Goal: Information Seeking & Learning: Learn about a topic

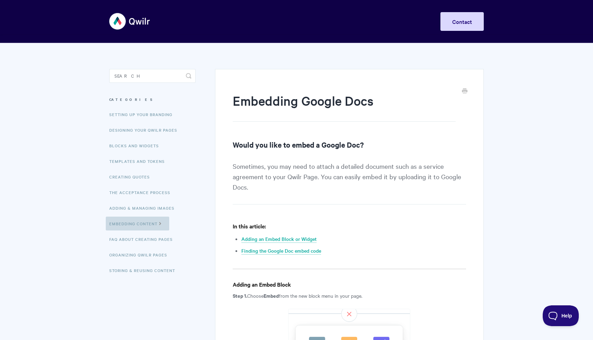
click at [162, 221] on icon at bounding box center [160, 223] width 6 height 6
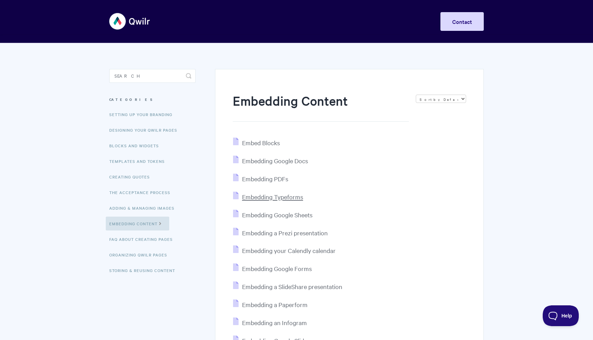
scroll to position [9, 0]
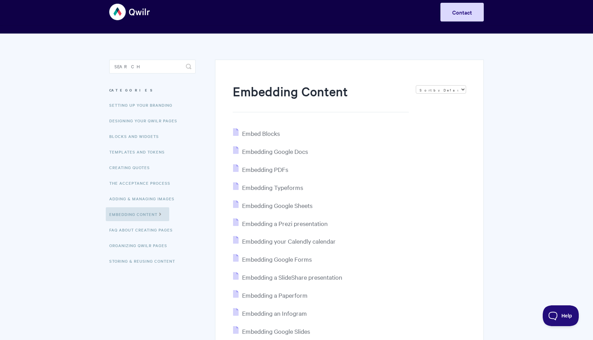
click at [268, 163] on ul "Embed Blocks Embedding Google Docs Embedding PDFs Embedding Typeforms Embedding…" at bounding box center [349, 277] width 233 height 298
click at [268, 169] on span "Embedding PDFs" at bounding box center [265, 169] width 46 height 8
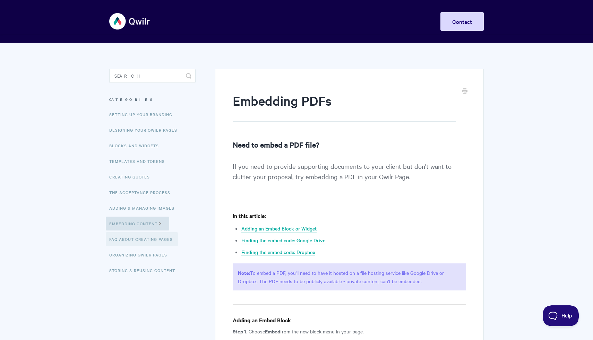
click at [136, 241] on link "FAQ About Creating Pages" at bounding box center [142, 239] width 72 height 14
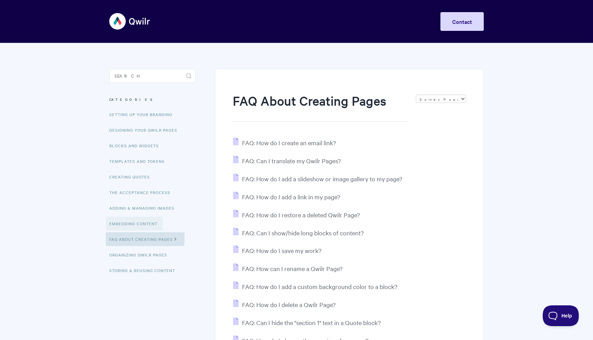
click at [141, 222] on link "Embedding Content" at bounding box center [134, 224] width 57 height 14
